Goal: Use online tool/utility: Use online tool/utility

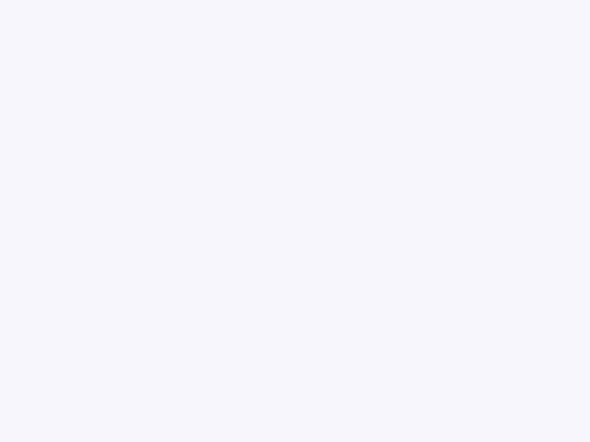
click at [295, 221] on div at bounding box center [295, 221] width 590 height 442
